Goal: Task Accomplishment & Management: Complete application form

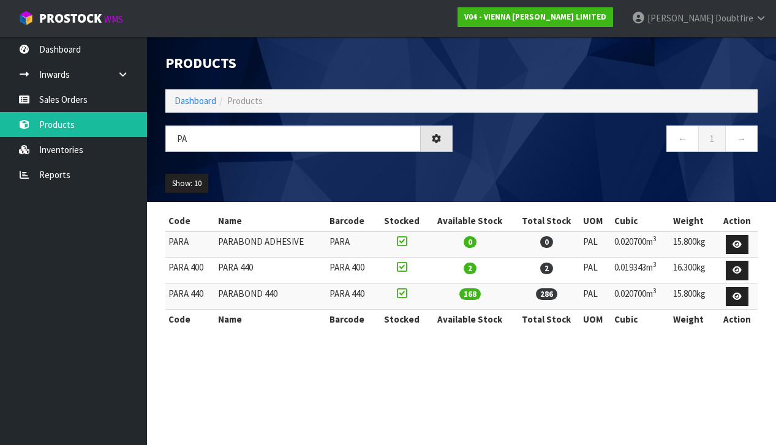
type input "P"
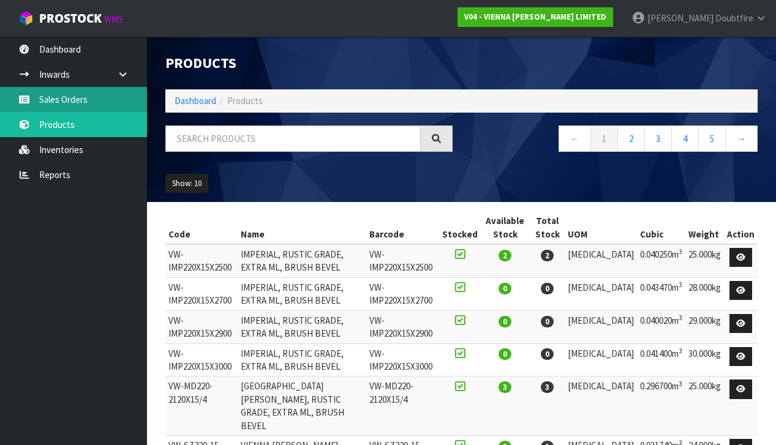
click at [66, 103] on link "Sales Orders" at bounding box center [73, 99] width 147 height 25
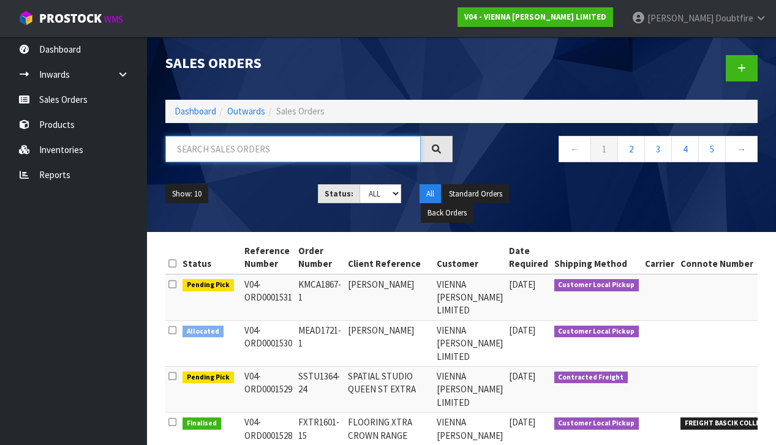
click at [188, 151] on input "text" at bounding box center [292, 149] width 255 height 26
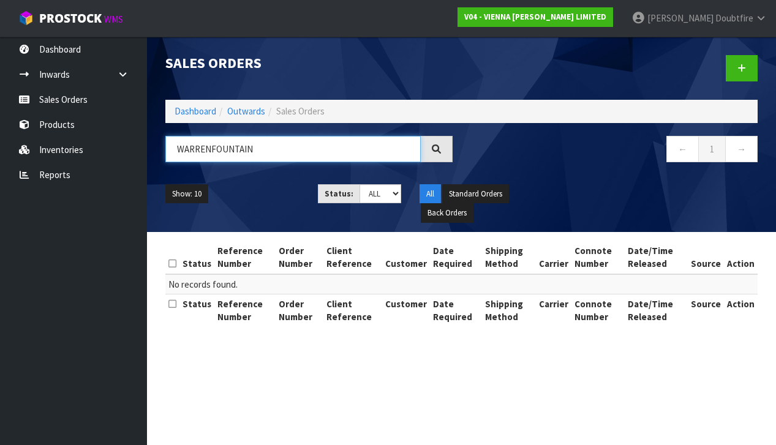
click at [211, 152] on input "WARRENFOUNTAIN" at bounding box center [292, 149] width 255 height 26
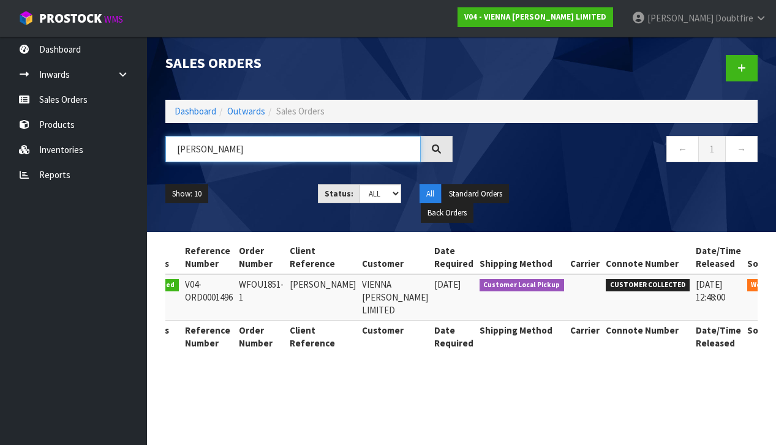
scroll to position [0, 42]
type input "[PERSON_NAME]"
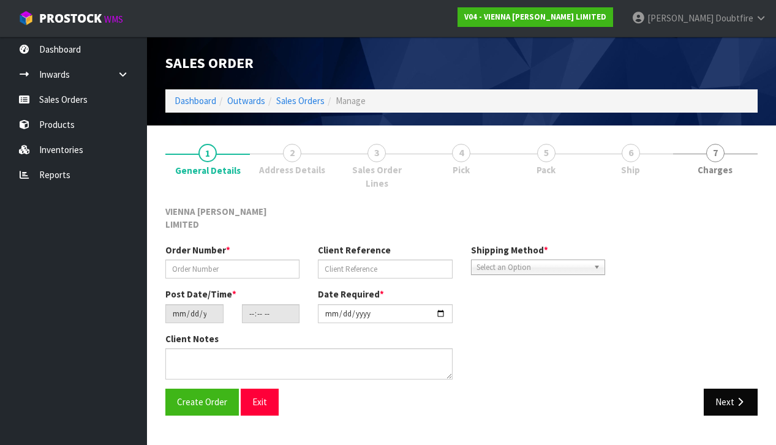
type input "WFOU1851-1"
type input "[PERSON_NAME]"
type input "[DATE]"
type input "14:43:00.000"
type input "[DATE]"
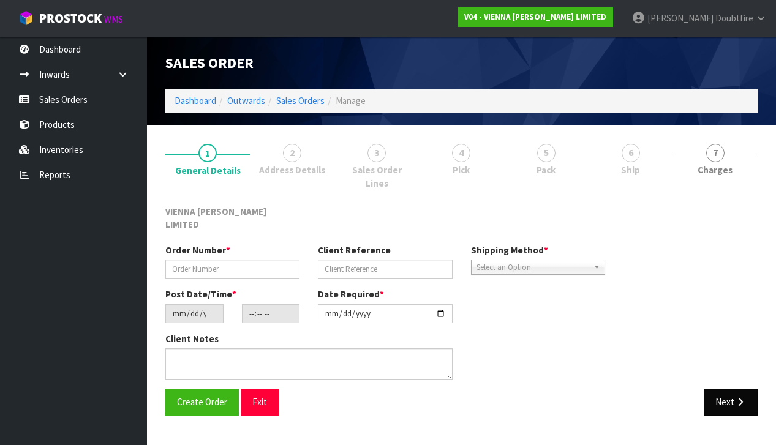
type textarea "[PERSON_NAME]"
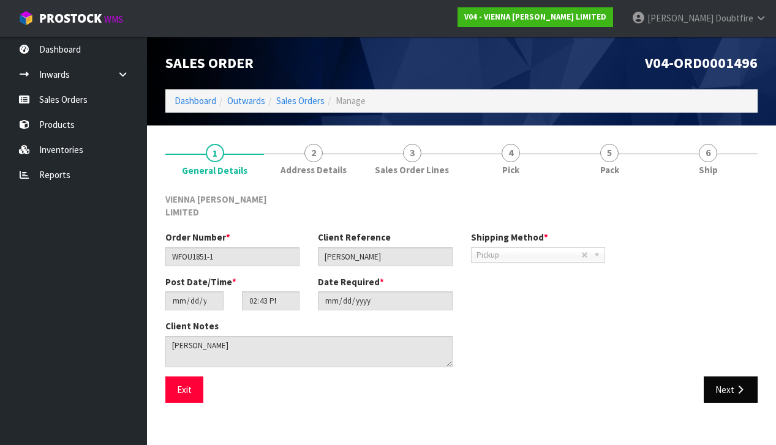
click at [730, 377] on button "Next" at bounding box center [731, 390] width 54 height 26
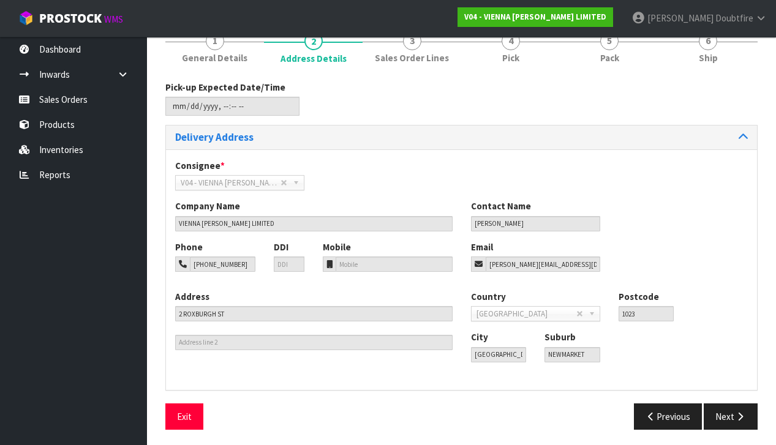
scroll to position [111, 0]
click at [743, 418] on icon "button" at bounding box center [740, 417] width 12 height 9
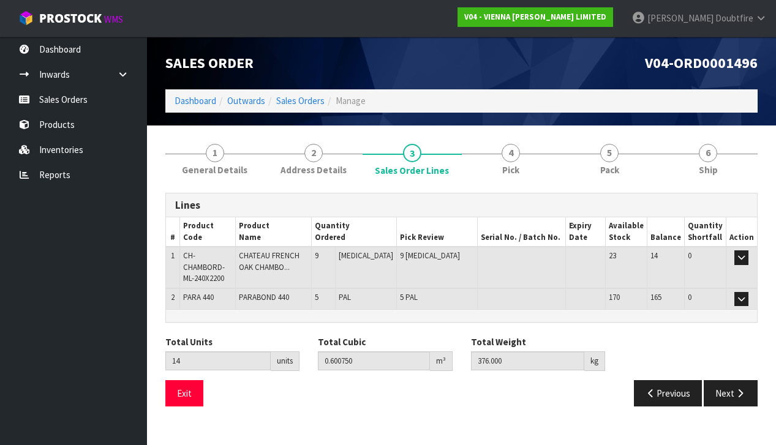
scroll to position [0, 0]
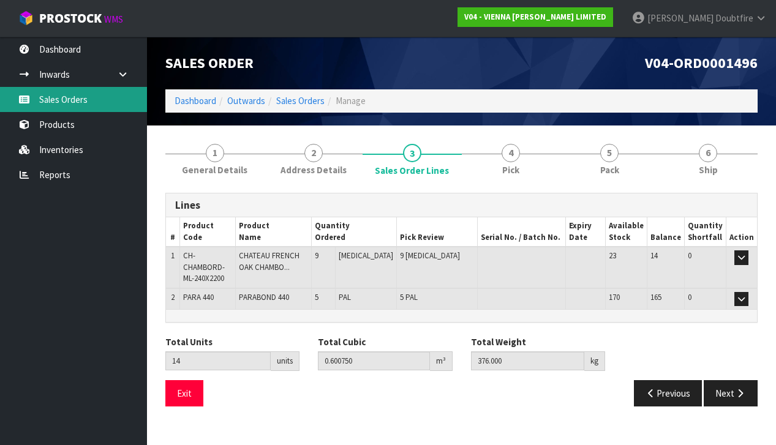
click at [59, 97] on link "Sales Orders" at bounding box center [73, 99] width 147 height 25
